Goal: Information Seeking & Learning: Learn about a topic

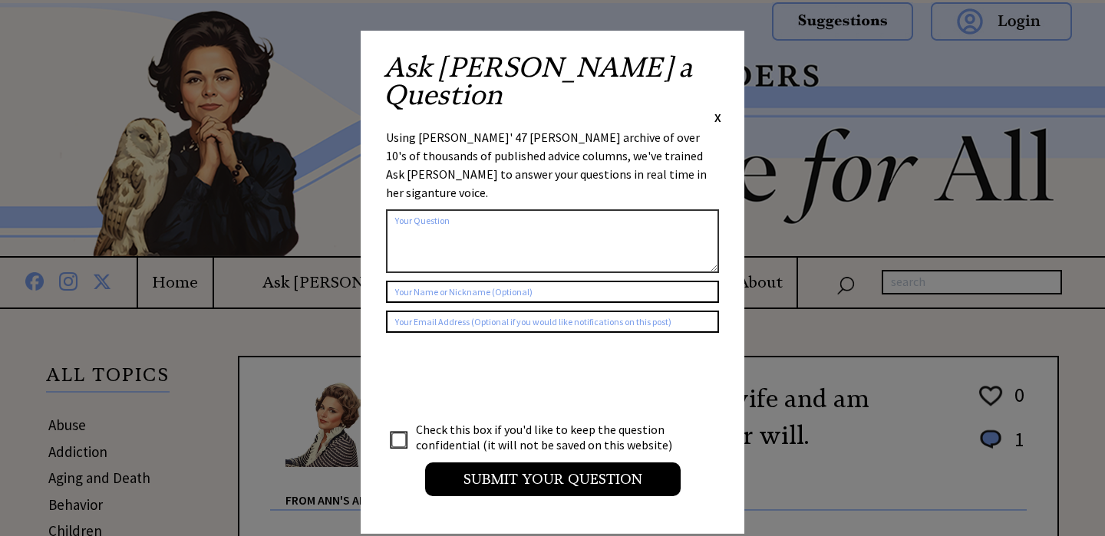
click at [721, 64] on div "Ask [PERSON_NAME] a Question X Using [PERSON_NAME]' 47 [PERSON_NAME] archive of…" at bounding box center [553, 282] width 384 height 503
click at [720, 110] on span "X" at bounding box center [717, 117] width 7 height 15
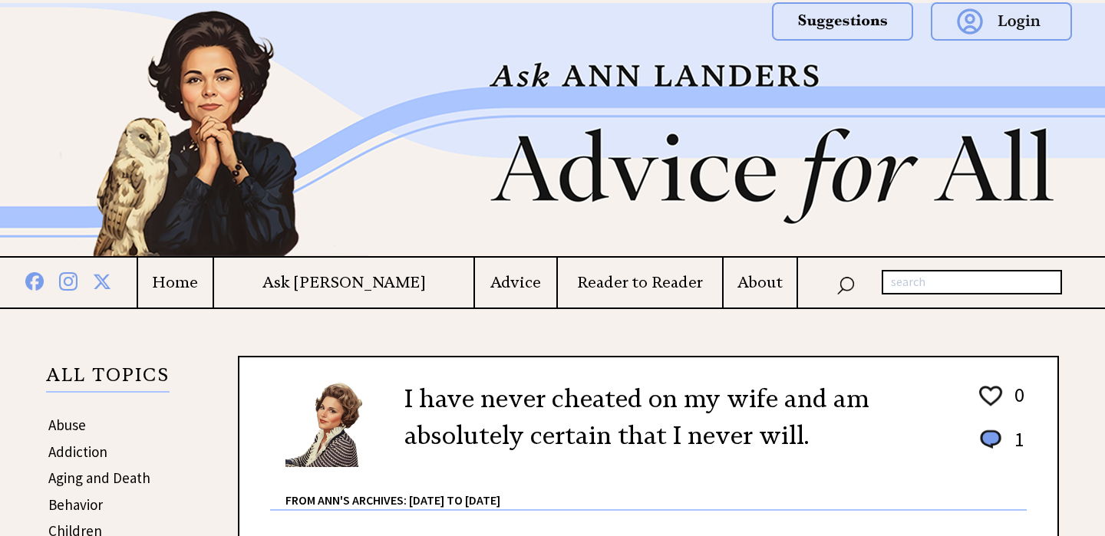
click at [366, 274] on h4 "Ask [PERSON_NAME]" at bounding box center [343, 282] width 259 height 19
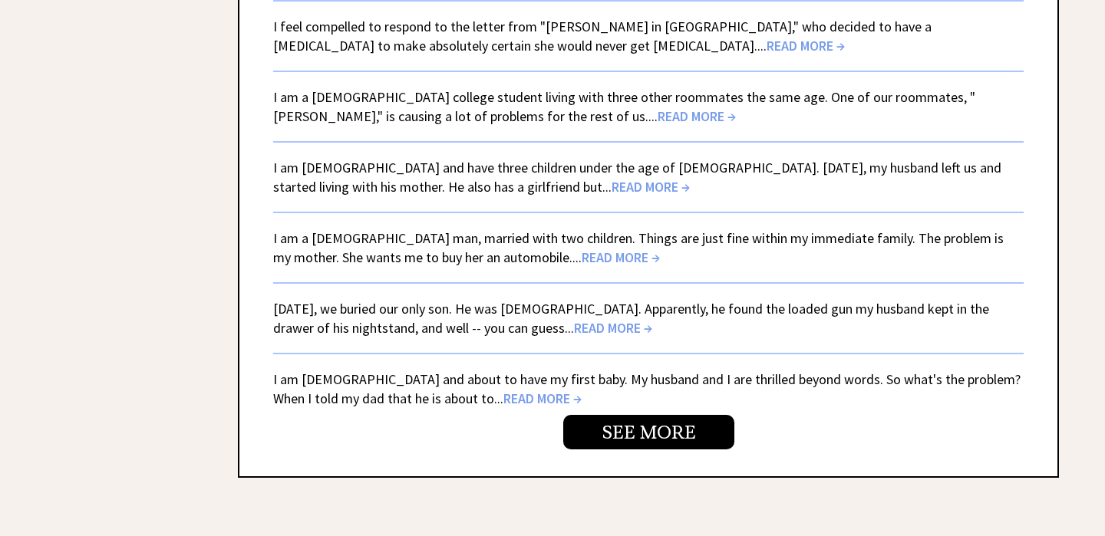
scroll to position [3240, 0]
